Goal: Task Accomplishment & Management: Use online tool/utility

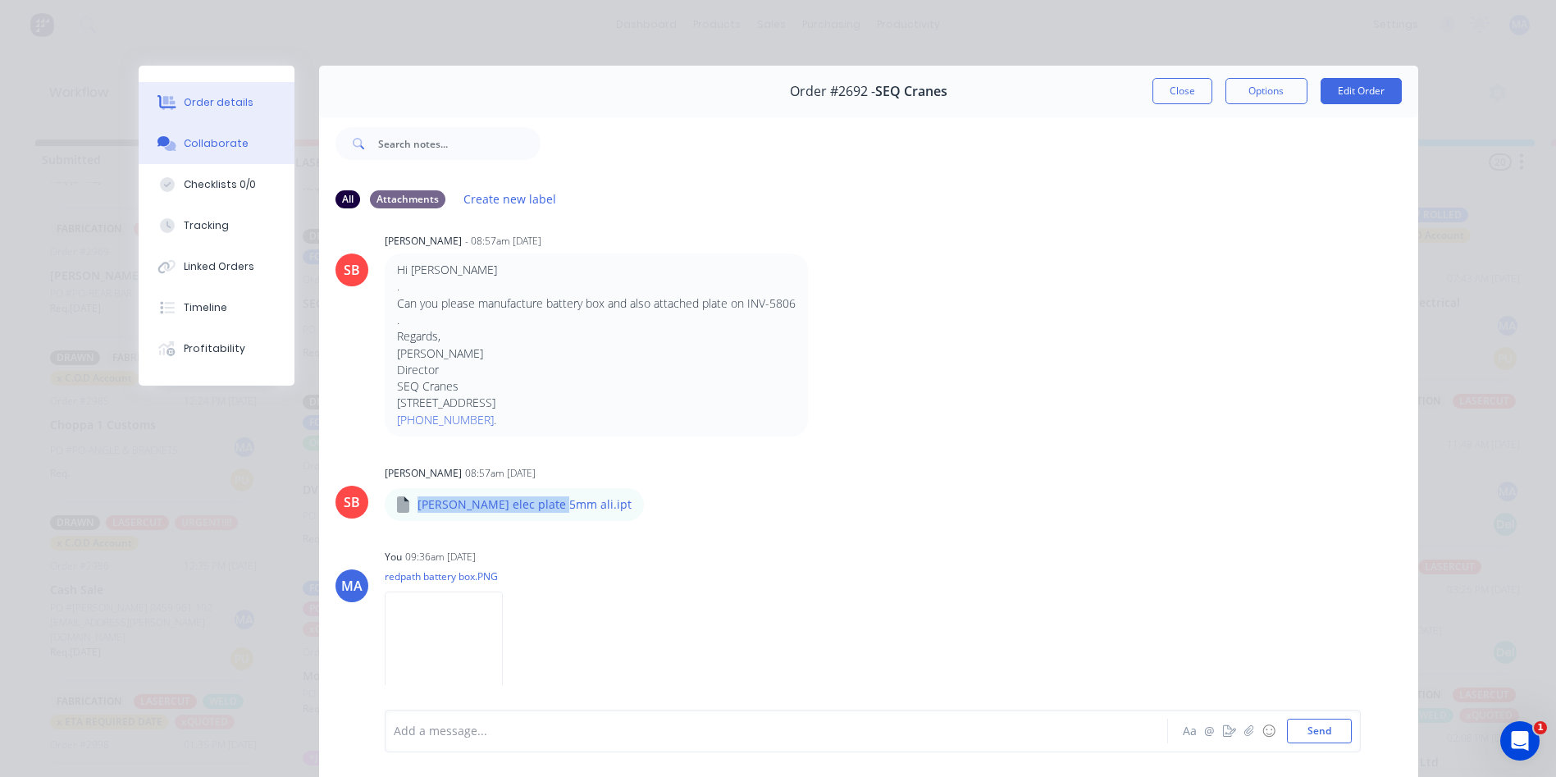
click at [247, 104] on button "Order details" at bounding box center [217, 102] width 156 height 41
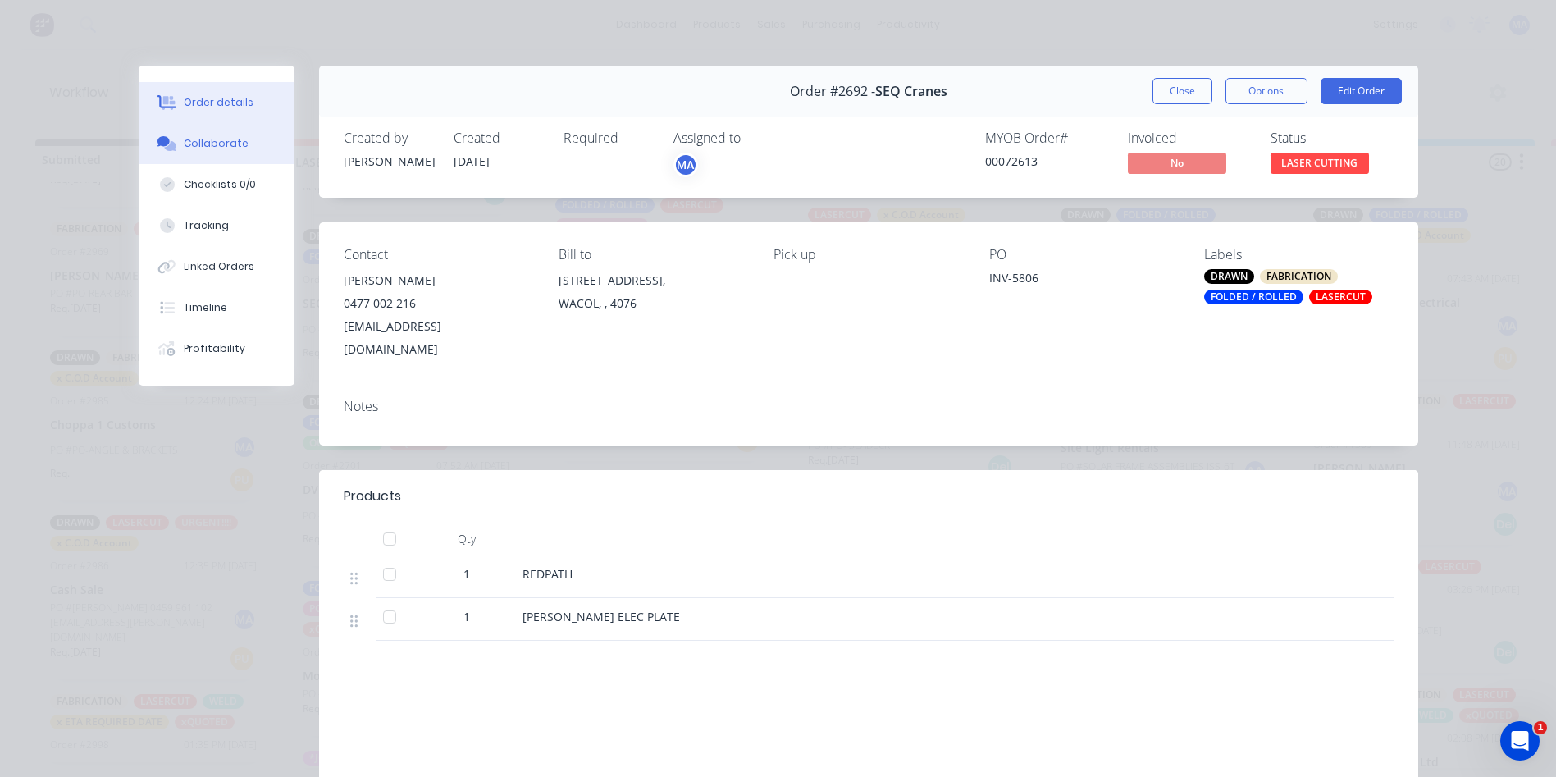
click at [235, 144] on div "Collaborate" at bounding box center [216, 143] width 65 height 15
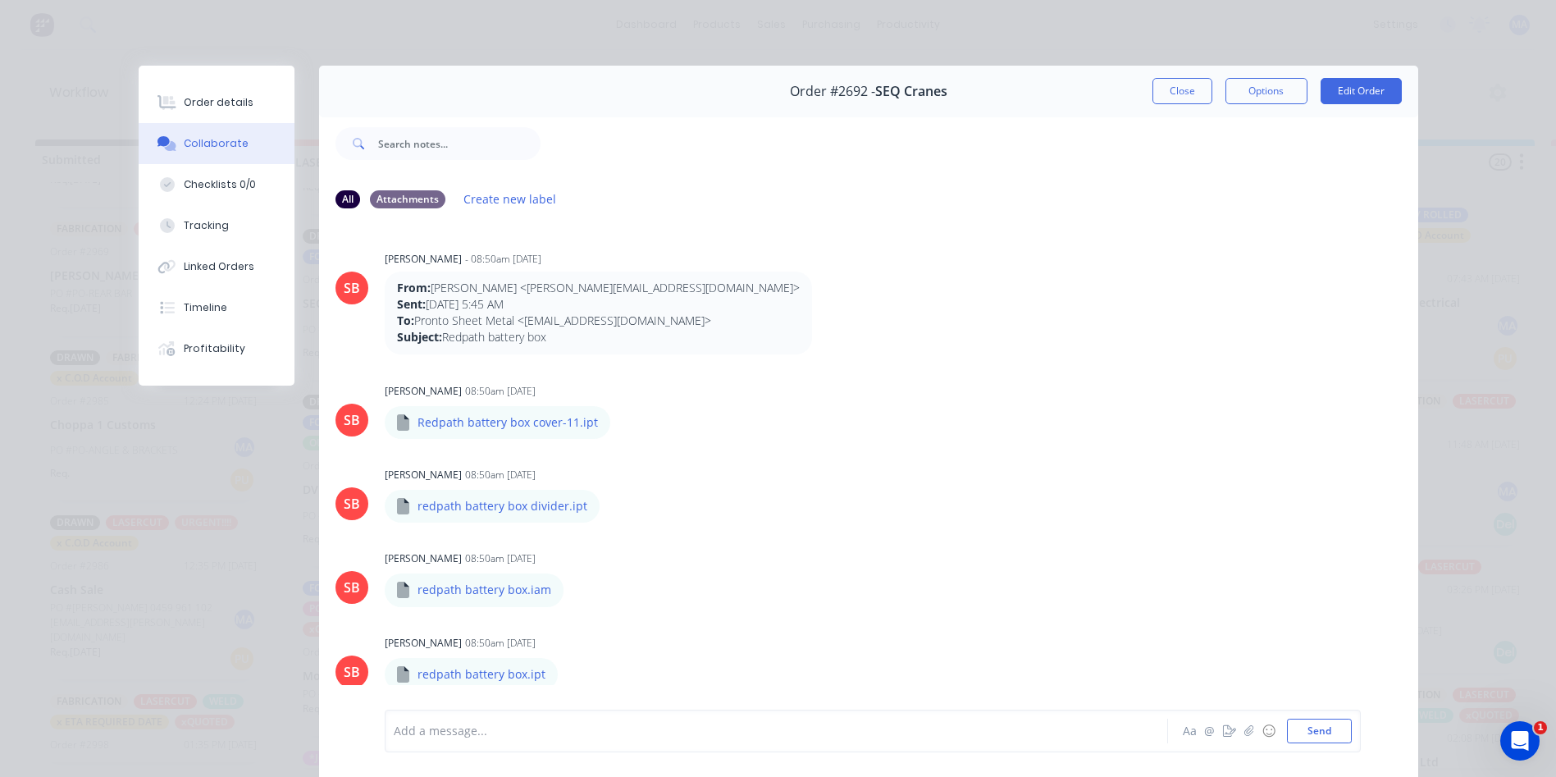
click at [1171, 92] on button "Close" at bounding box center [1182, 91] width 60 height 26
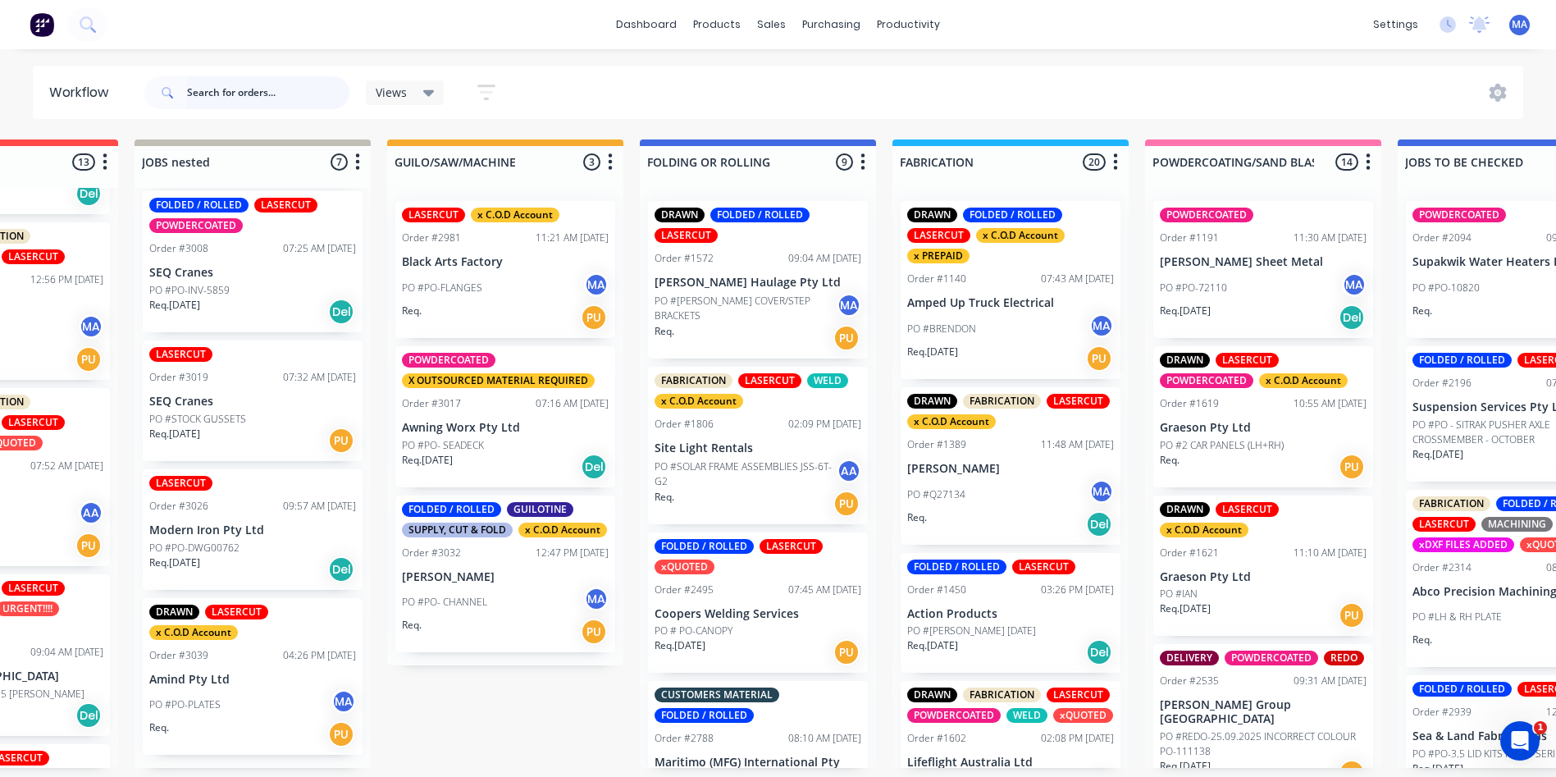
click at [290, 92] on input "text" at bounding box center [268, 92] width 162 height 33
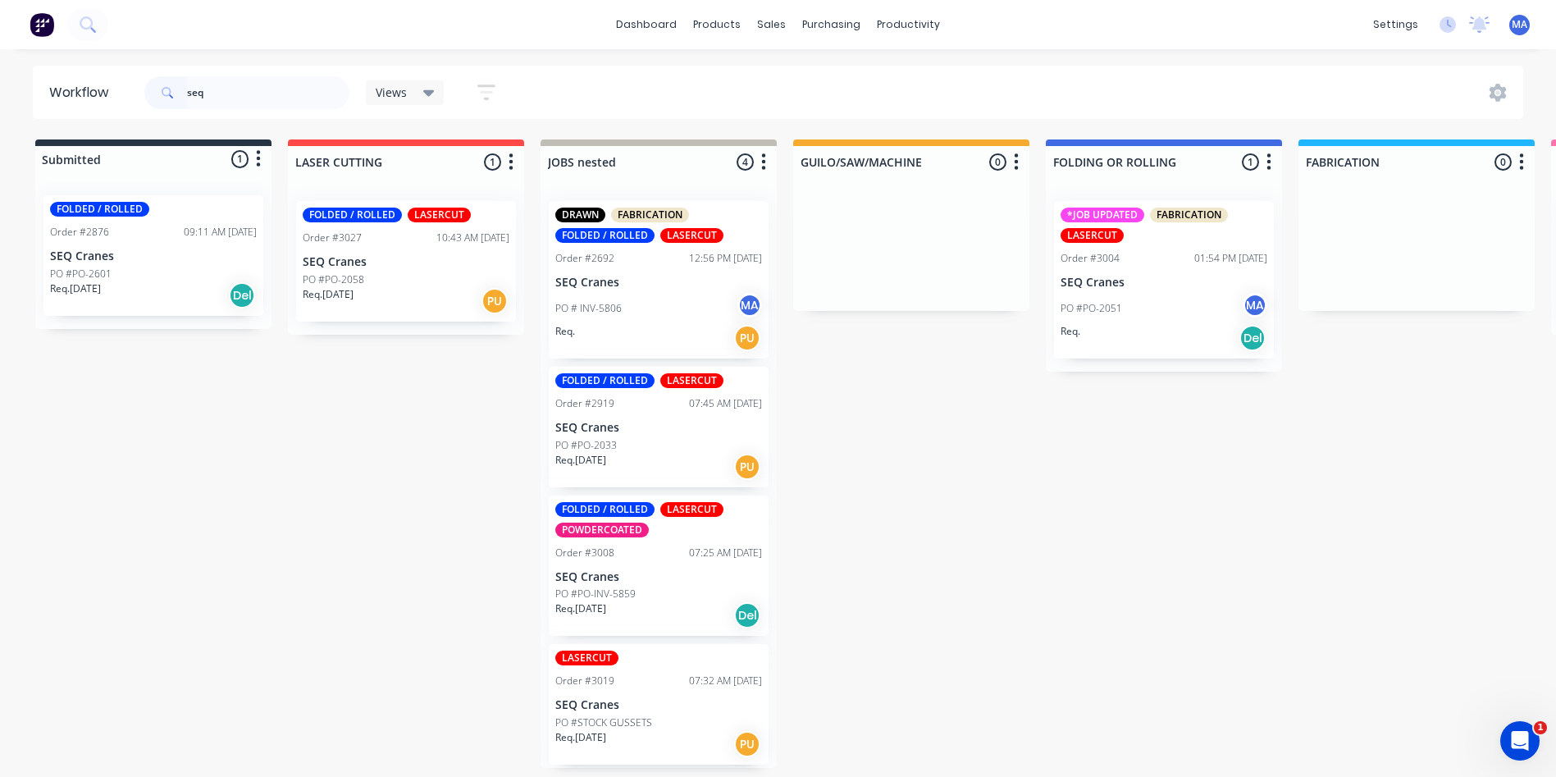
click at [1156, 303] on div "PO #PO-2051 MA" at bounding box center [1163, 308] width 207 height 31
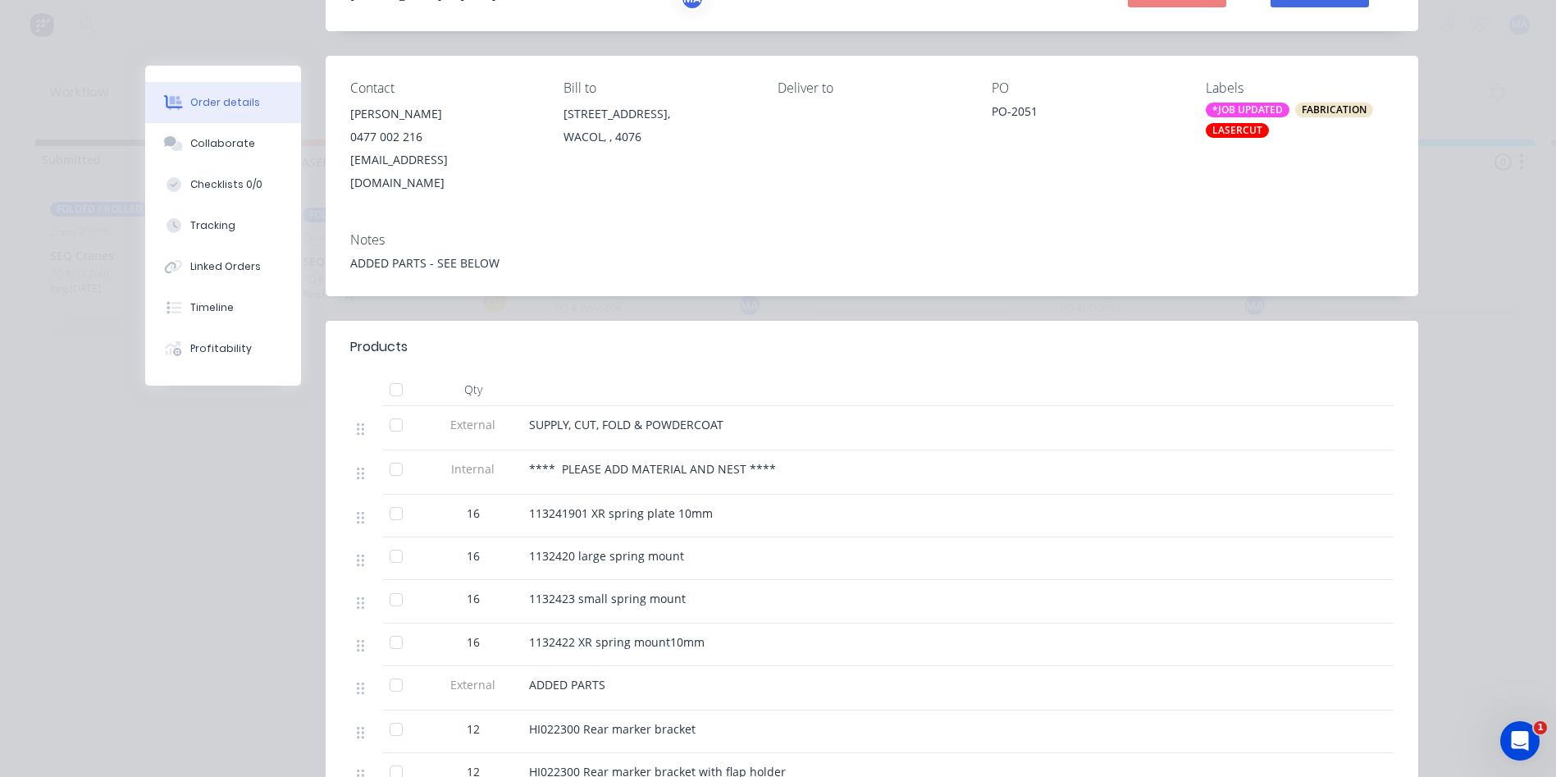
scroll to position [410, 0]
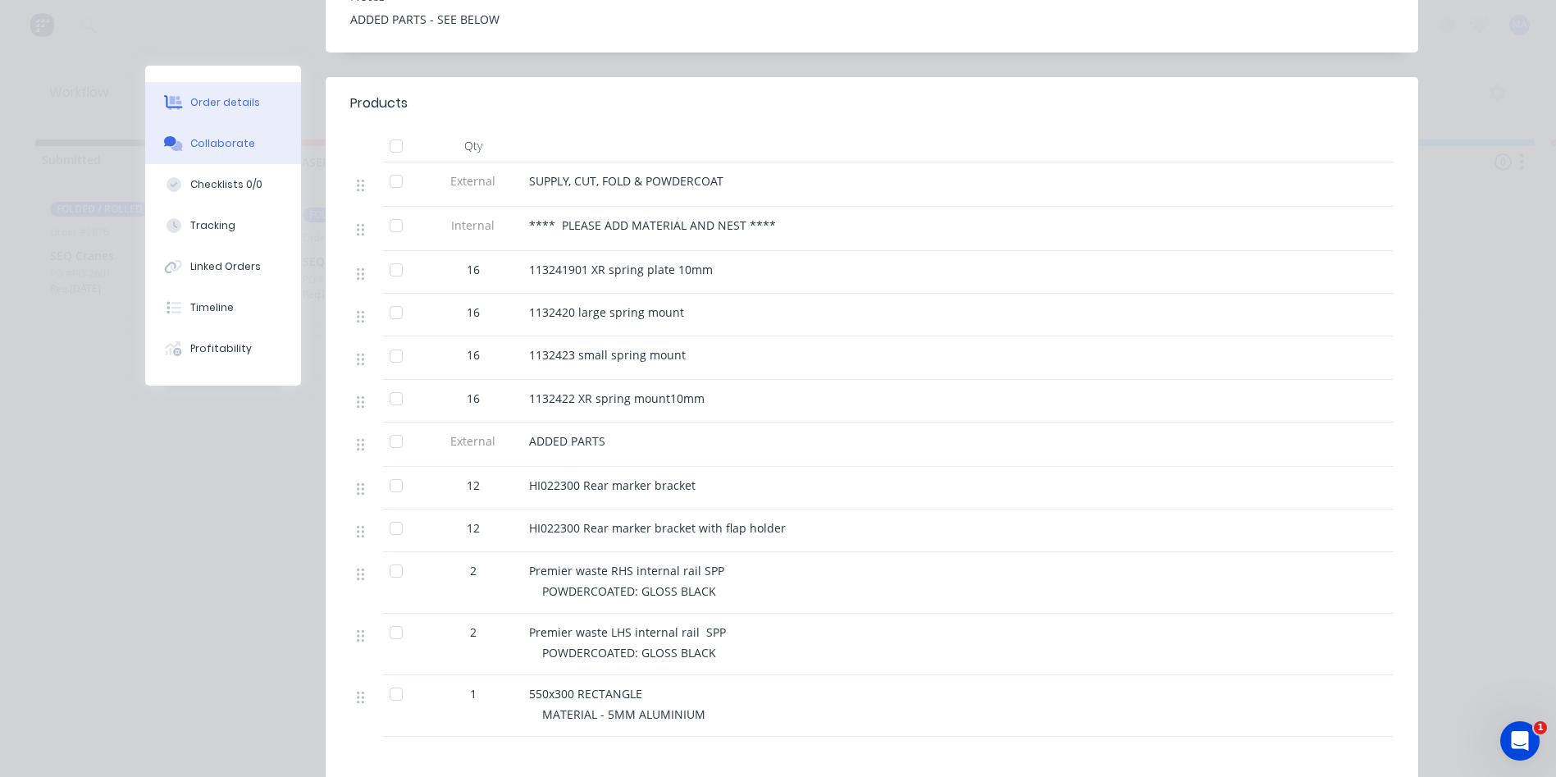
click at [253, 159] on button "Collaborate" at bounding box center [223, 143] width 156 height 41
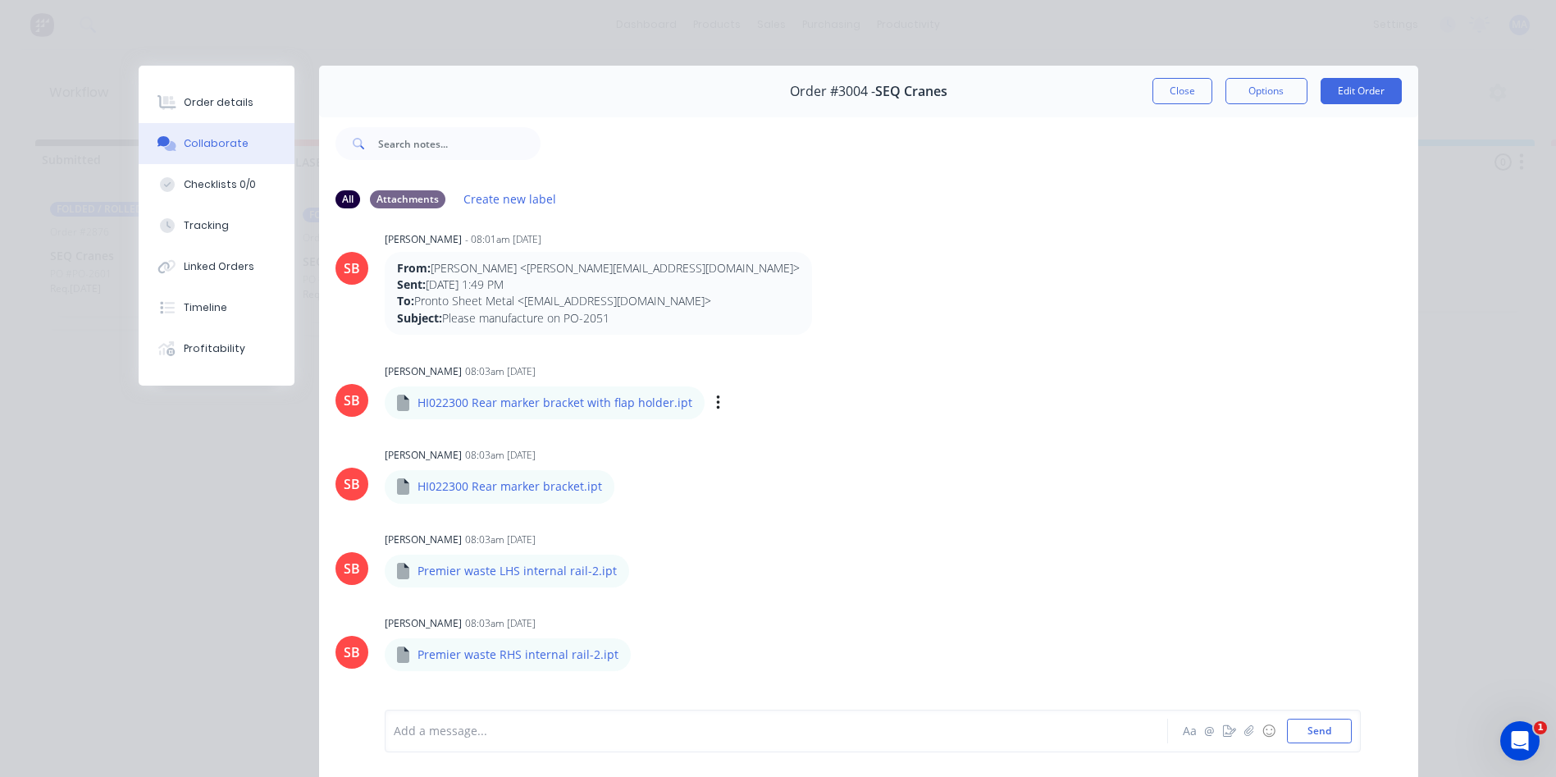
scroll to position [1516, 0]
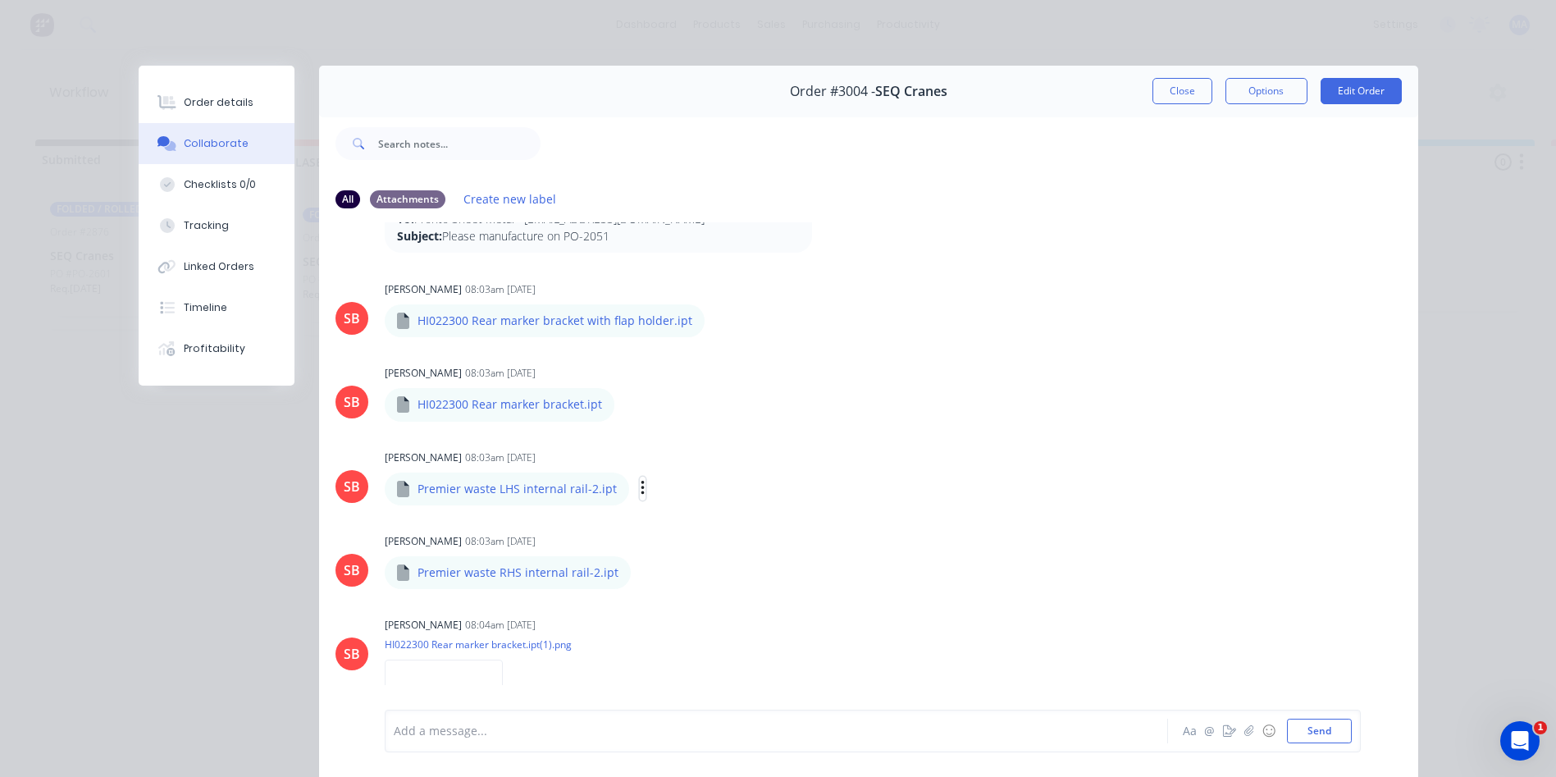
click at [641, 495] on icon "button" at bounding box center [642, 488] width 3 height 15
click at [695, 540] on button "Download" at bounding box center [750, 531] width 185 height 37
click at [642, 578] on icon "button" at bounding box center [643, 572] width 3 height 15
click at [685, 607] on button "Download" at bounding box center [751, 616] width 185 height 37
click at [1243, 735] on icon "button" at bounding box center [1248, 730] width 10 height 11
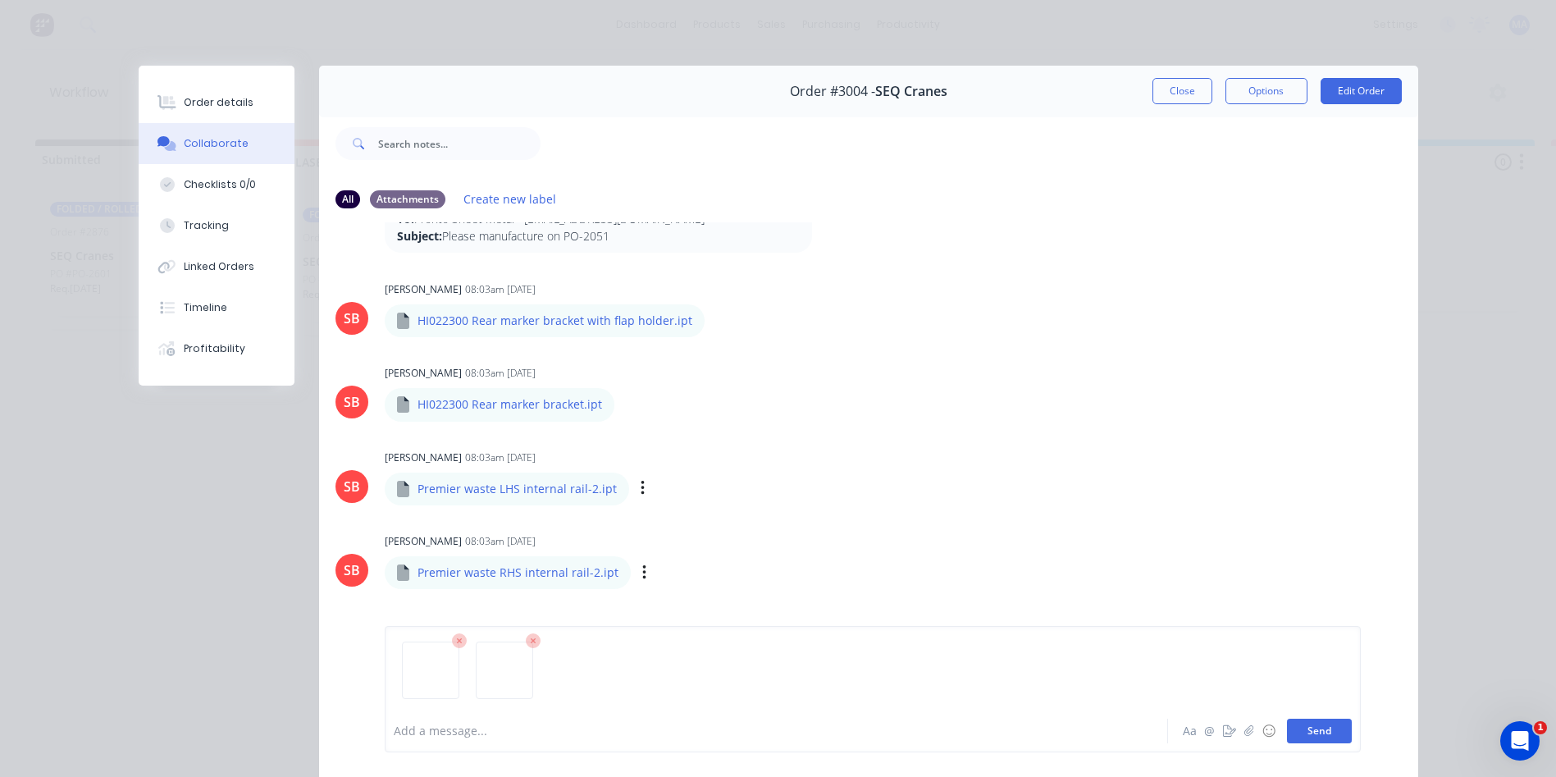
click at [1325, 733] on button "Send" at bounding box center [1319, 730] width 65 height 25
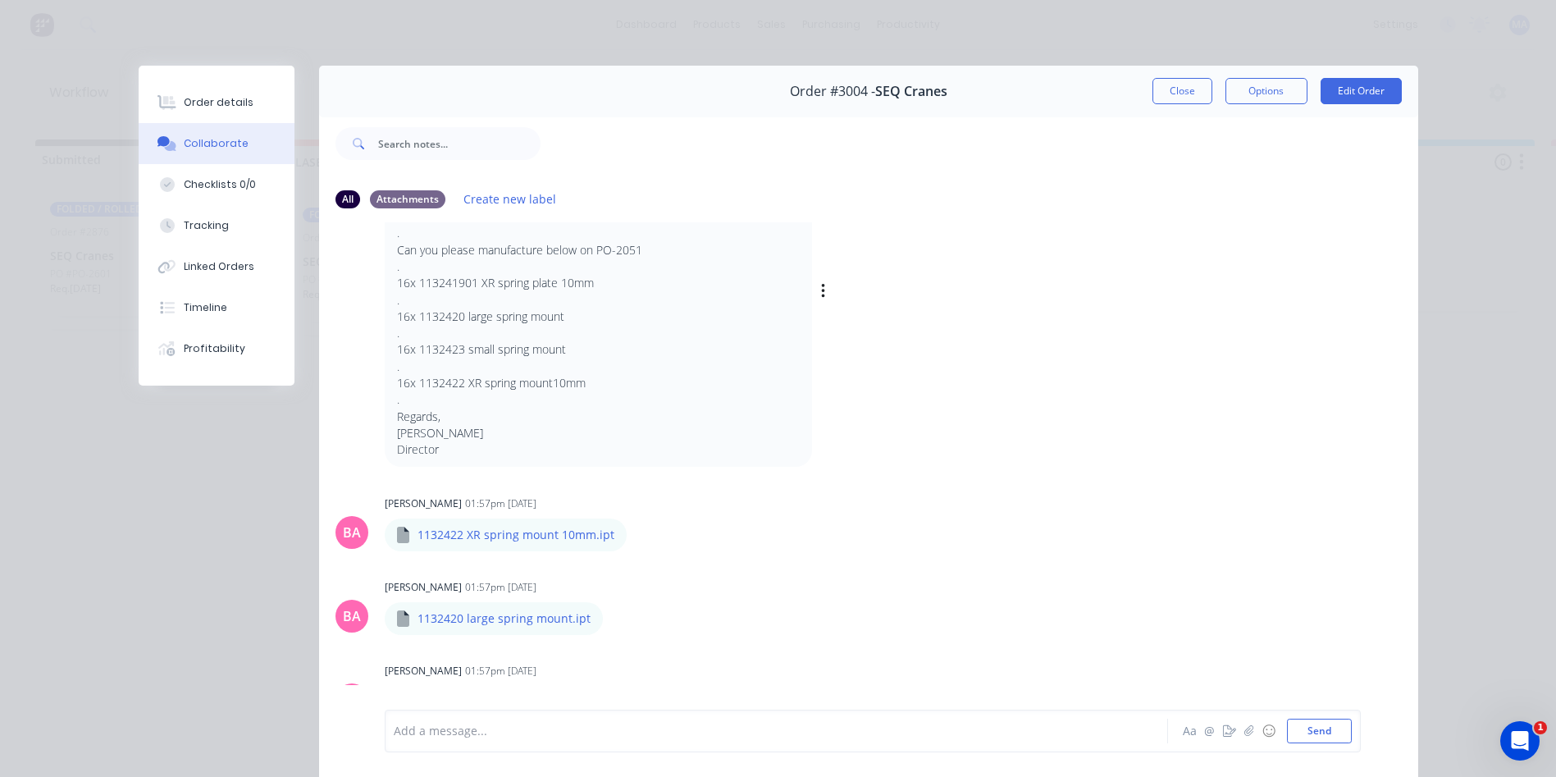
scroll to position [0, 0]
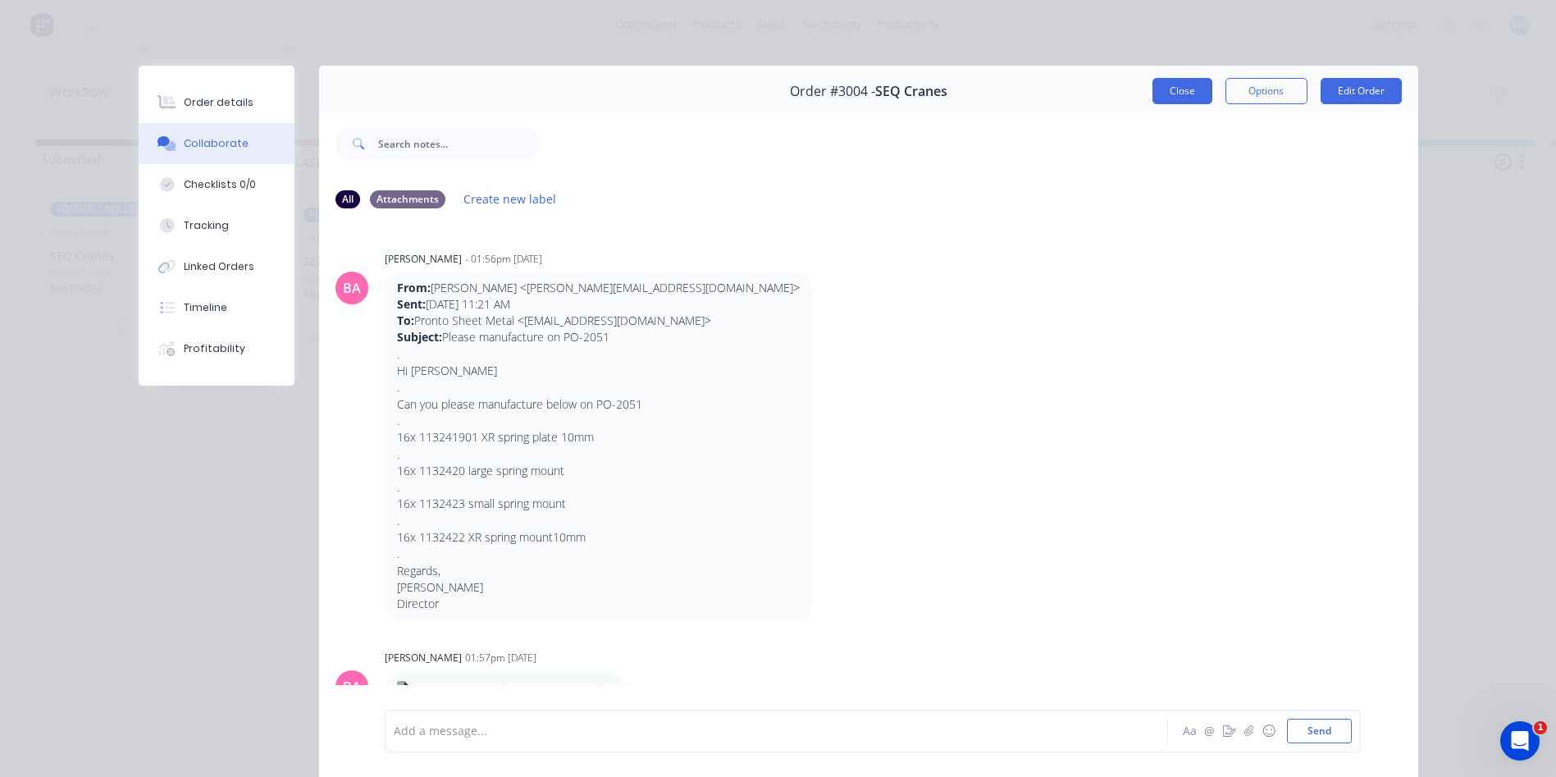
click at [1179, 94] on button "Close" at bounding box center [1182, 91] width 60 height 26
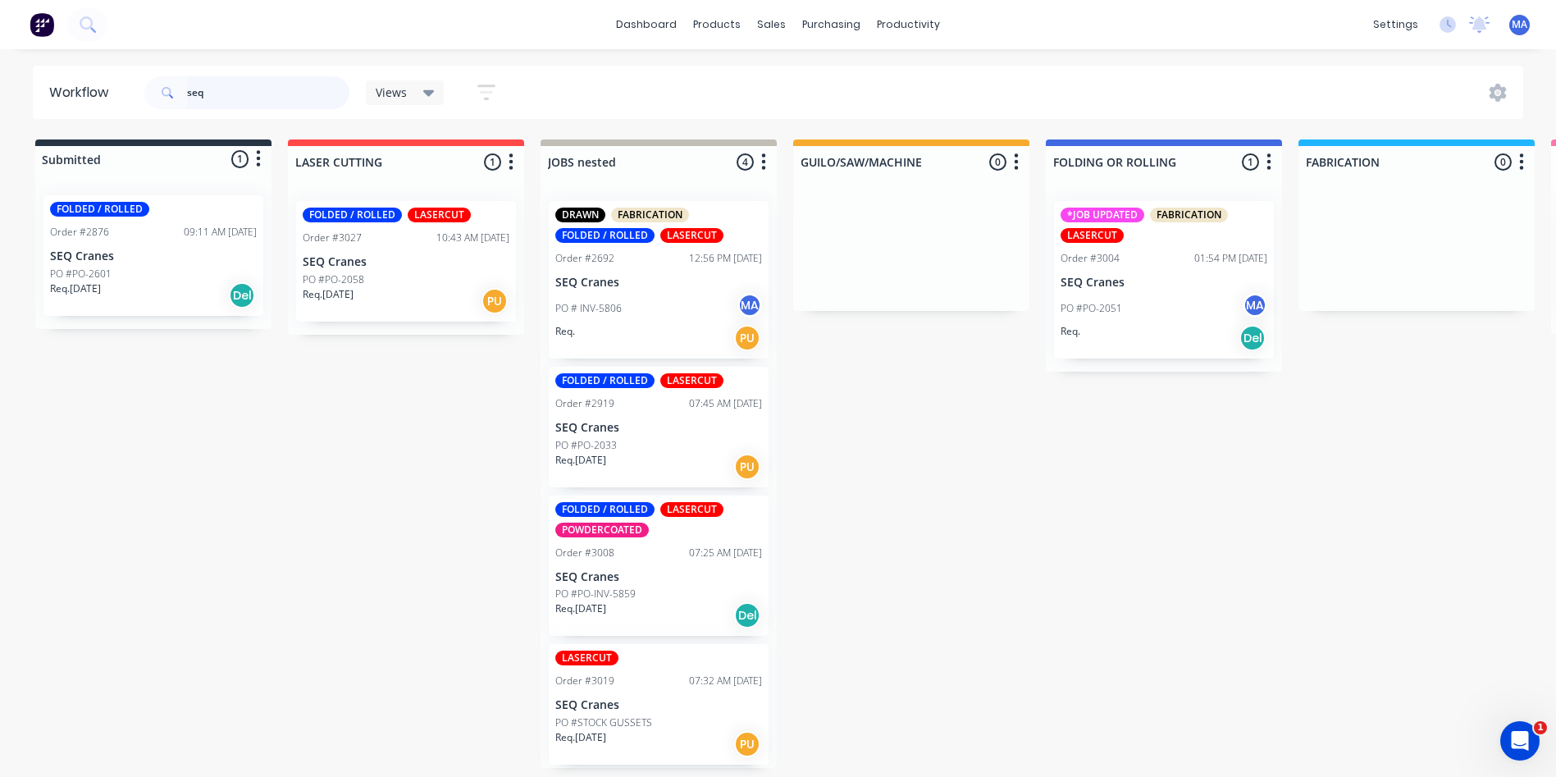
drag, startPoint x: 218, startPoint y: 101, endPoint x: 164, endPoint y: 103, distance: 54.2
click at [164, 103] on div "seq" at bounding box center [246, 92] width 205 height 33
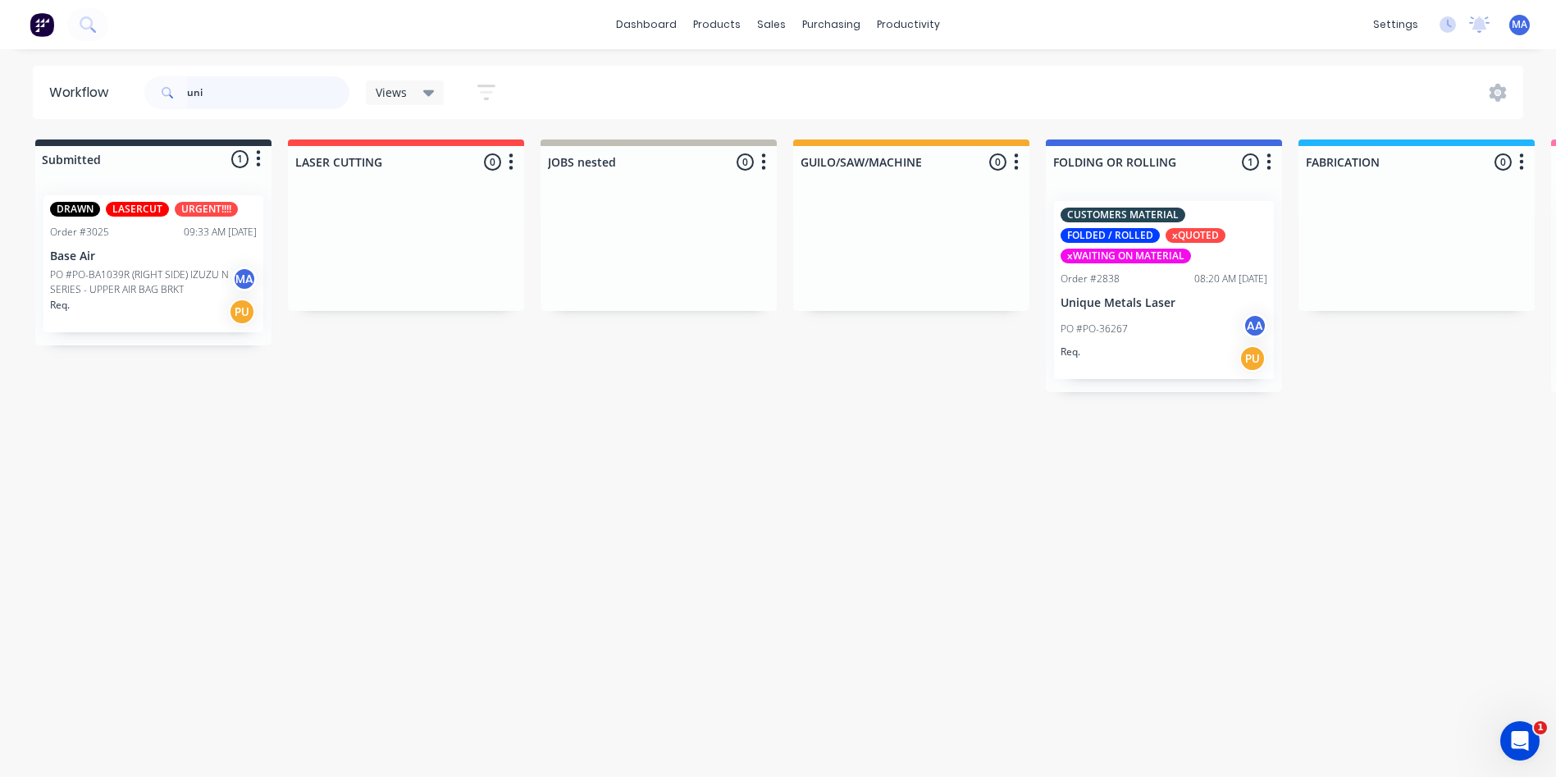
type input "uni"
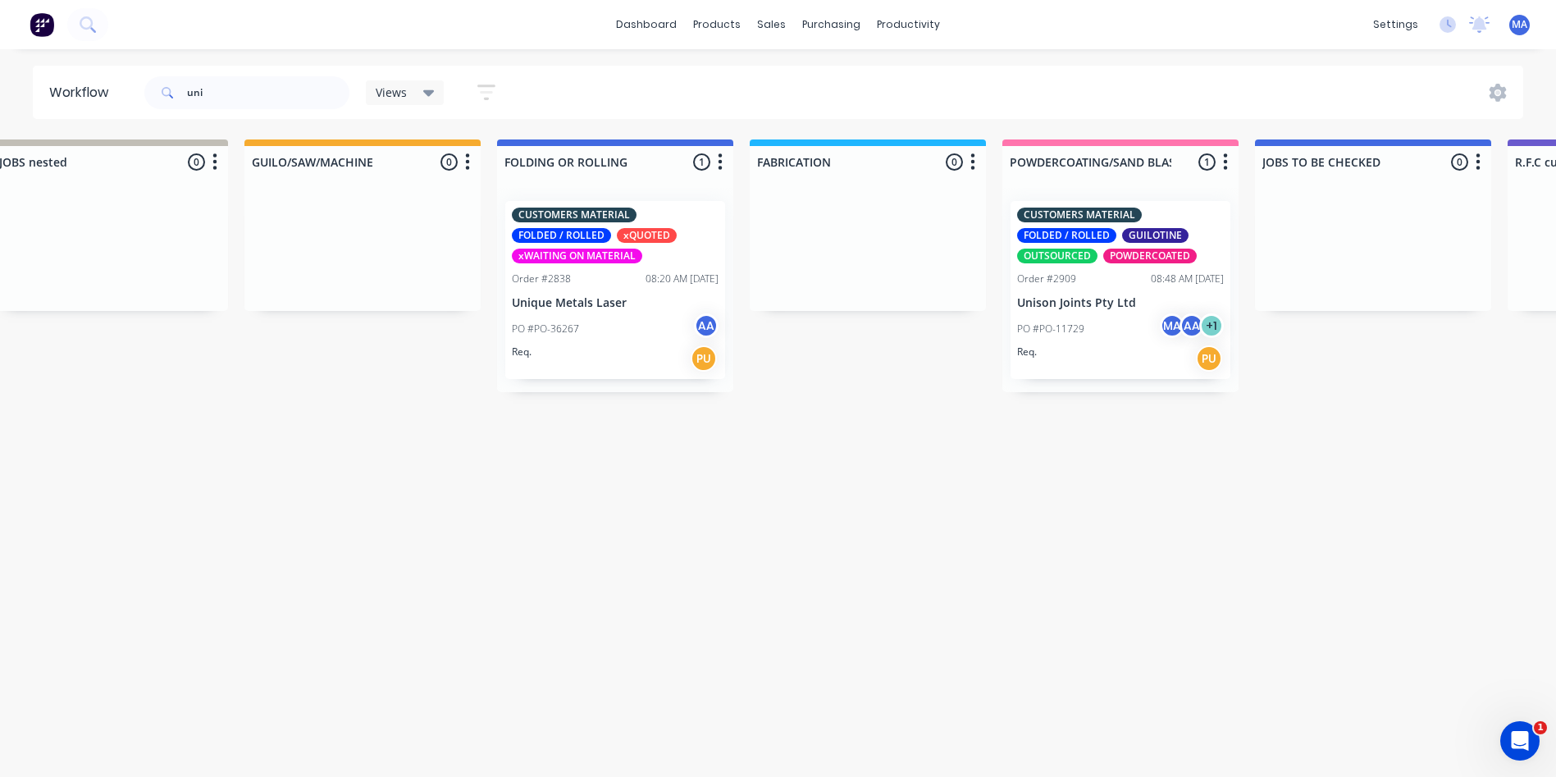
scroll to position [0, 954]
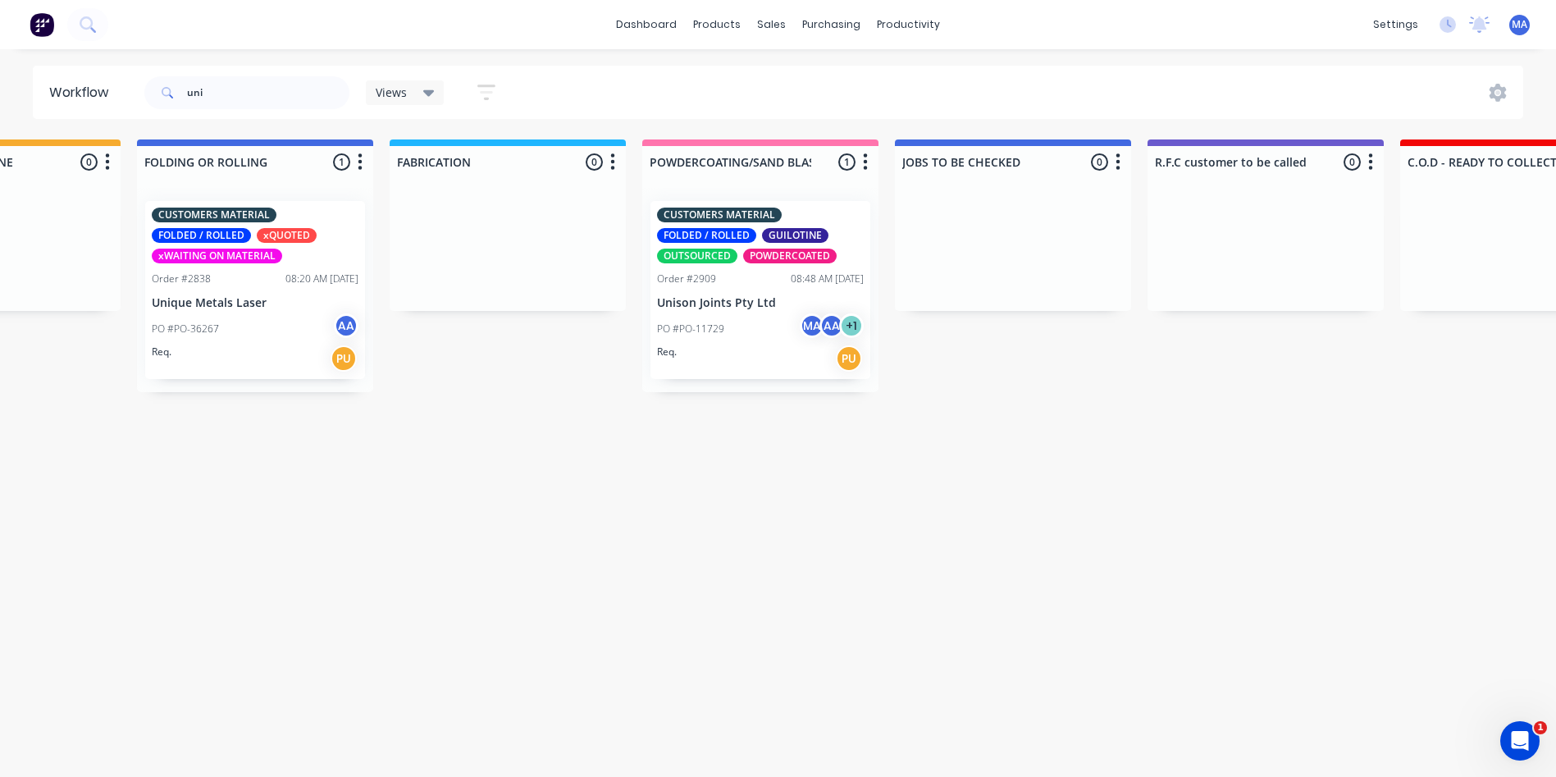
drag, startPoint x: 654, startPoint y: 446, endPoint x: 799, endPoint y: 449, distance: 145.2
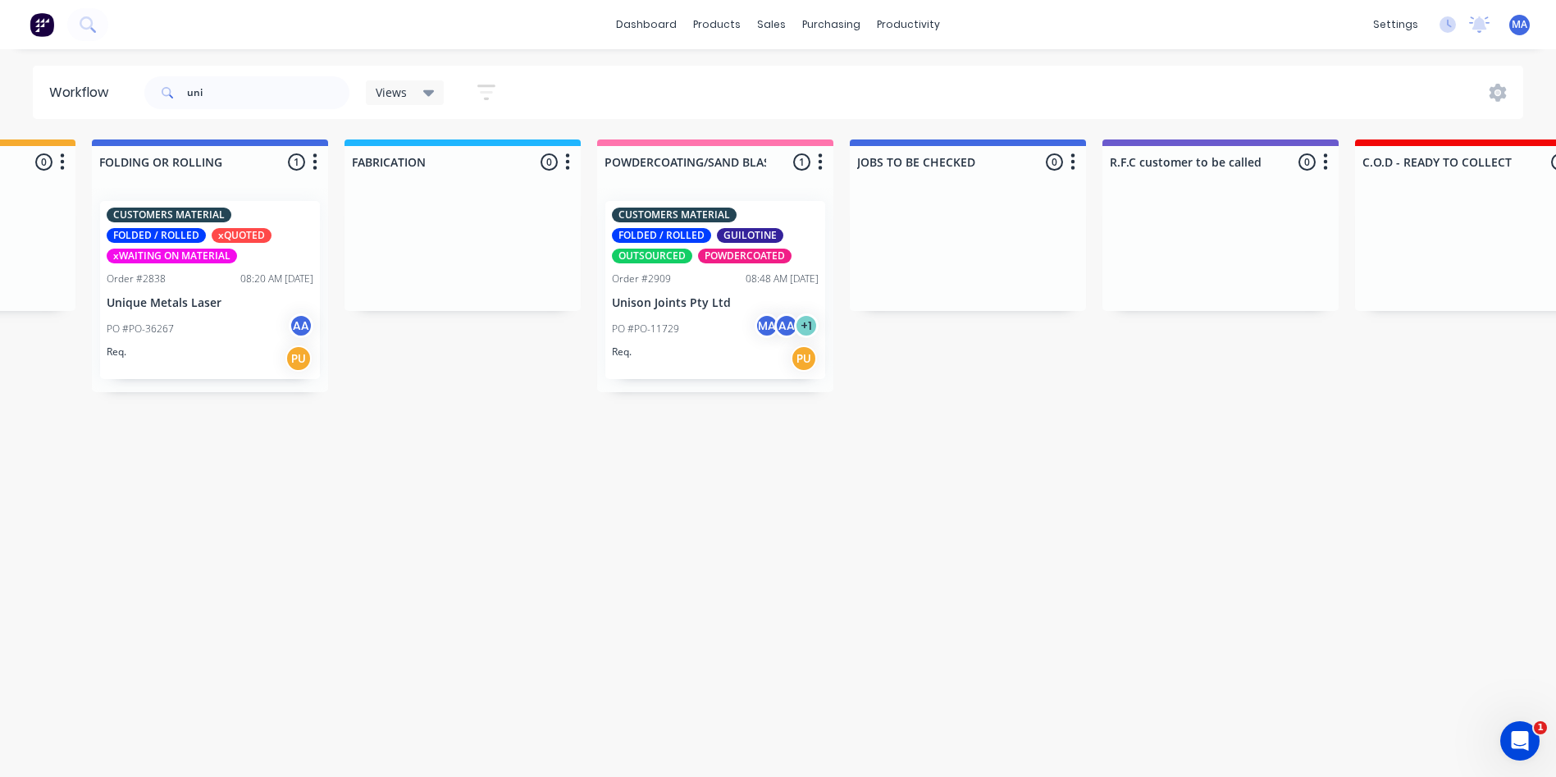
click at [664, 262] on div "OUTSOURCED" at bounding box center [652, 256] width 80 height 15
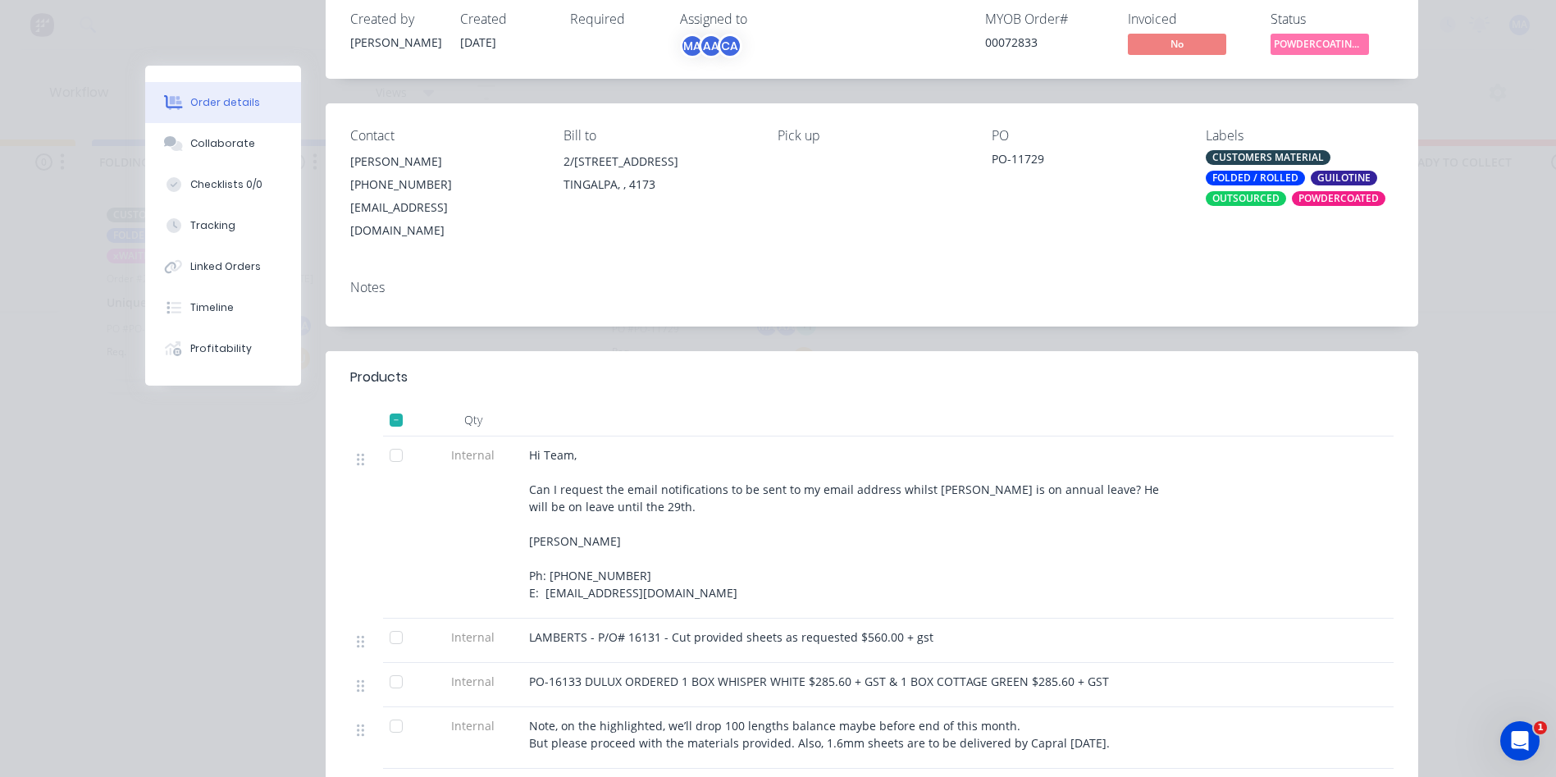
scroll to position [410, 0]
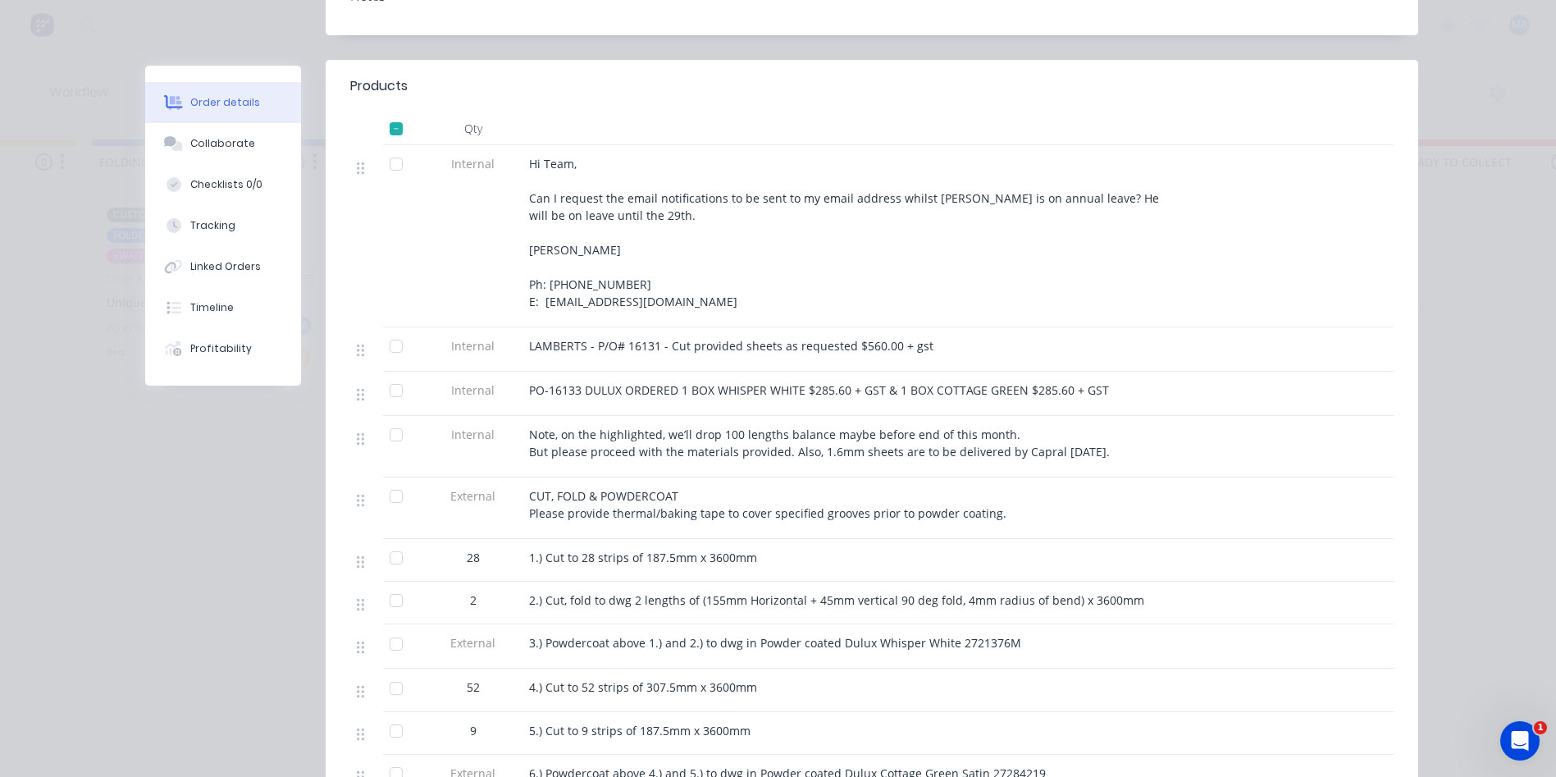
drag, startPoint x: 232, startPoint y: 157, endPoint x: 297, endPoint y: 211, distance: 84.4
click at [231, 155] on button "Collaborate" at bounding box center [223, 143] width 156 height 41
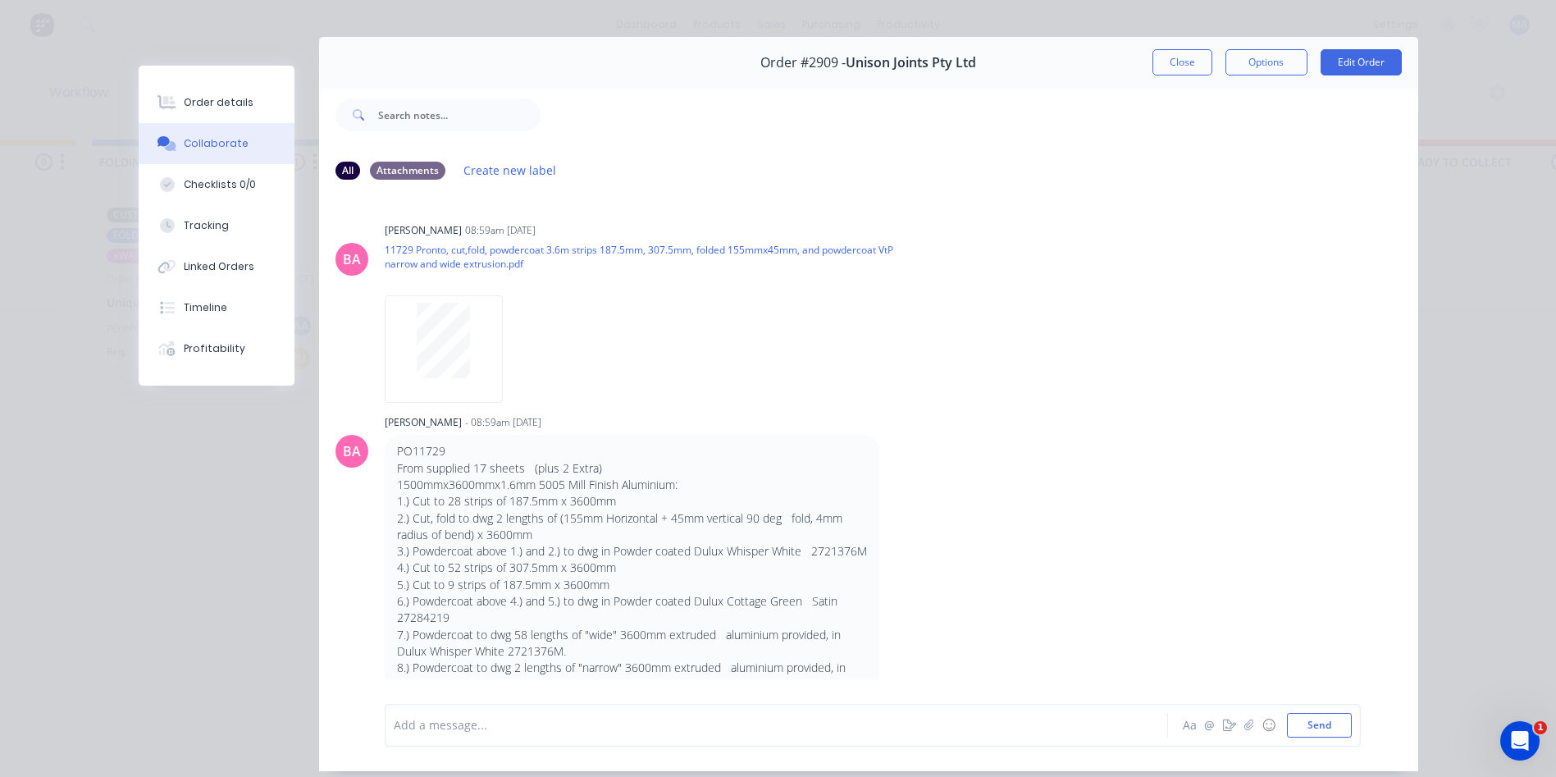
scroll to position [0, 0]
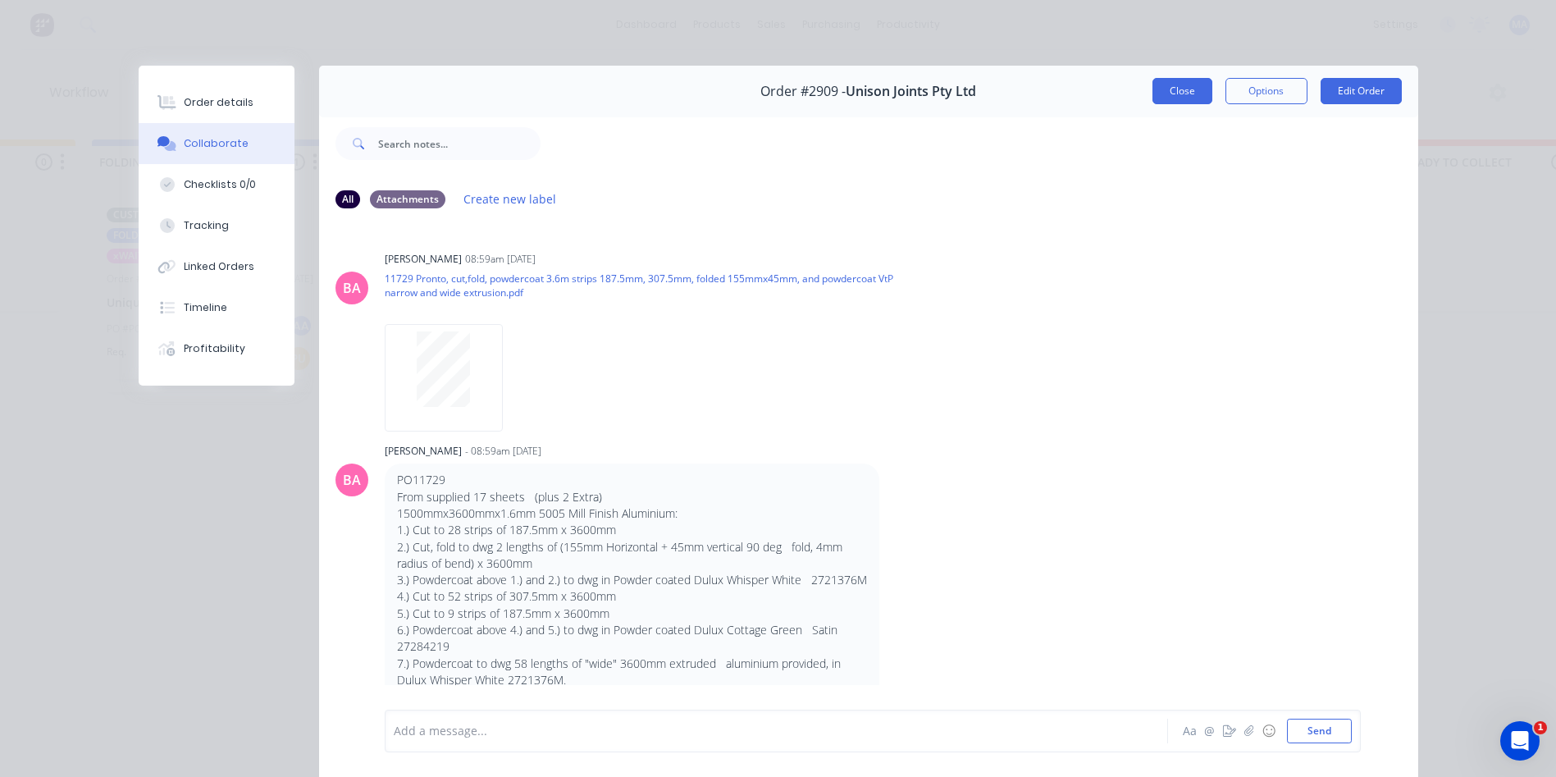
click at [1166, 91] on button "Close" at bounding box center [1182, 91] width 60 height 26
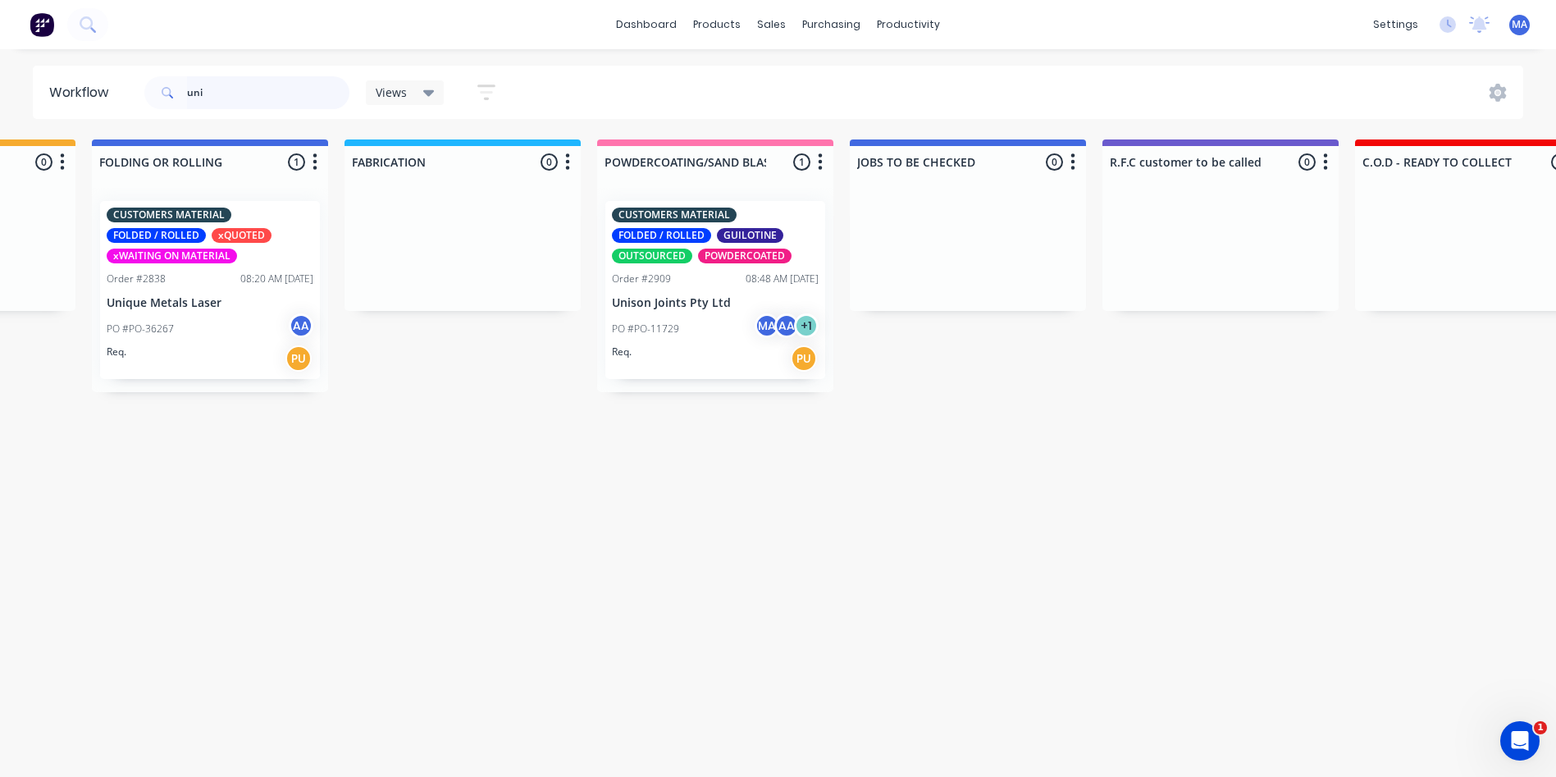
drag, startPoint x: 249, startPoint y: 95, endPoint x: 184, endPoint y: 99, distance: 64.9
click at [188, 98] on input "uni" at bounding box center [268, 92] width 162 height 33
